Goal: Check status

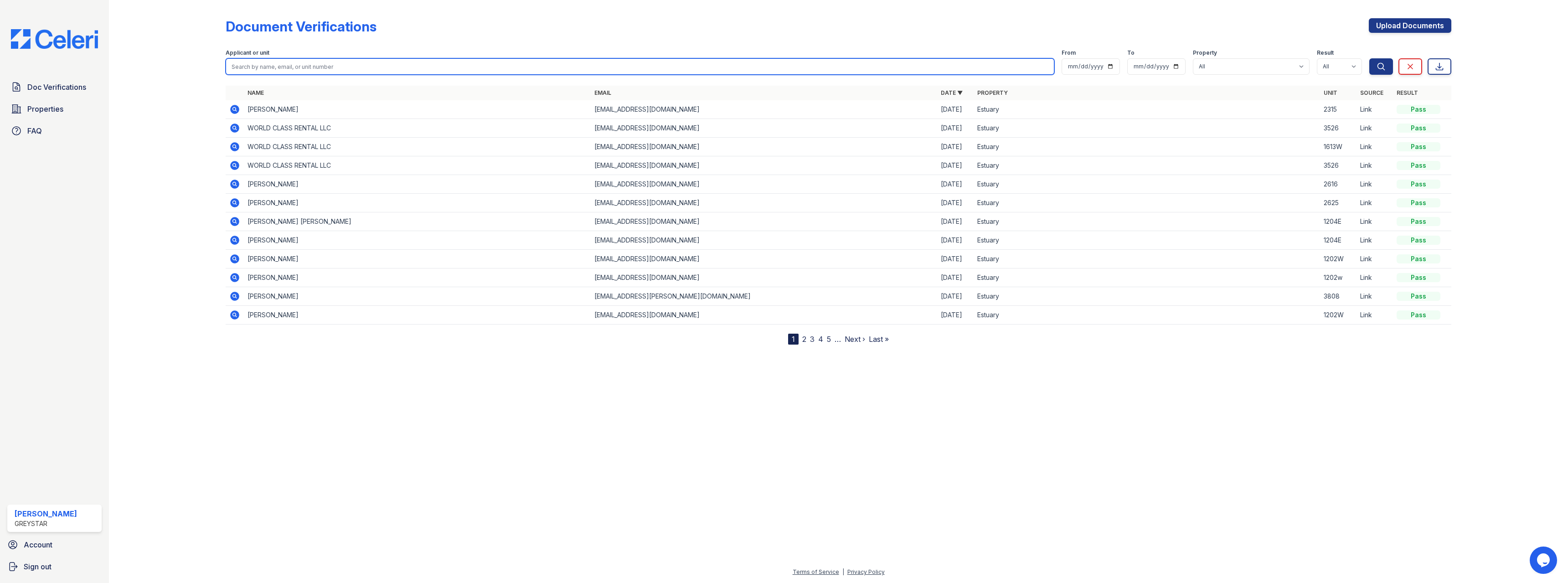
click at [286, 64] on input "search" at bounding box center [639, 67] width 829 height 17
type input "2315"
click at [1370, 58] on button "Search" at bounding box center [1381, 67] width 24 height 17
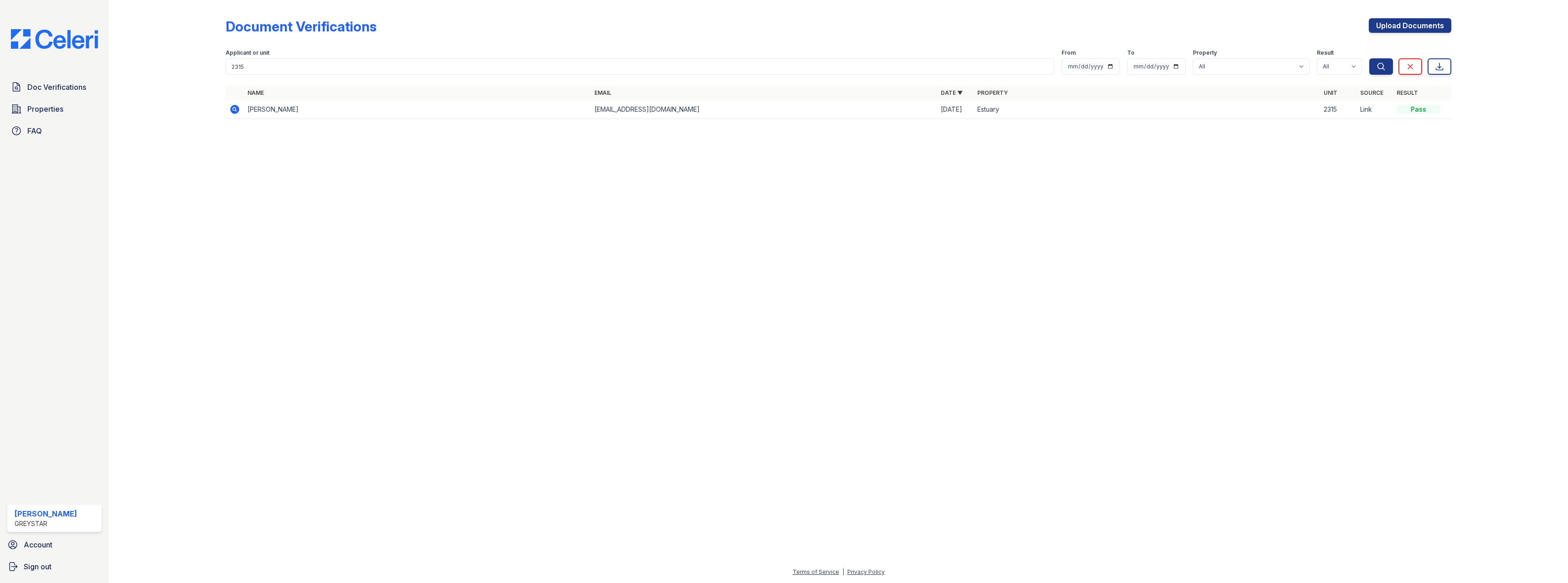
click at [236, 110] on icon at bounding box center [235, 110] width 11 height 11
